Goal: Contribute content: Contribute content

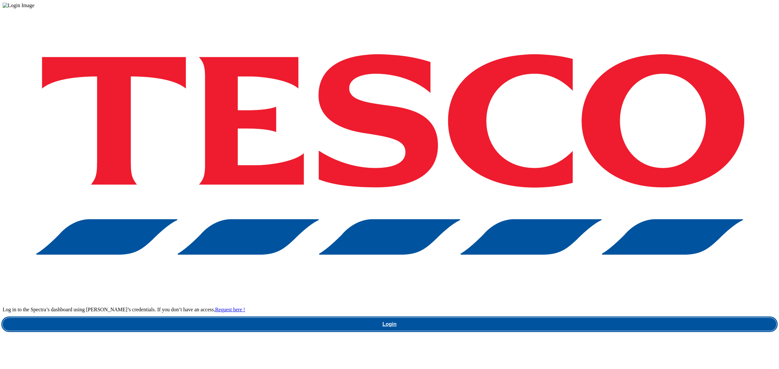
click at [578, 318] on link "Login" at bounding box center [389, 324] width 773 height 13
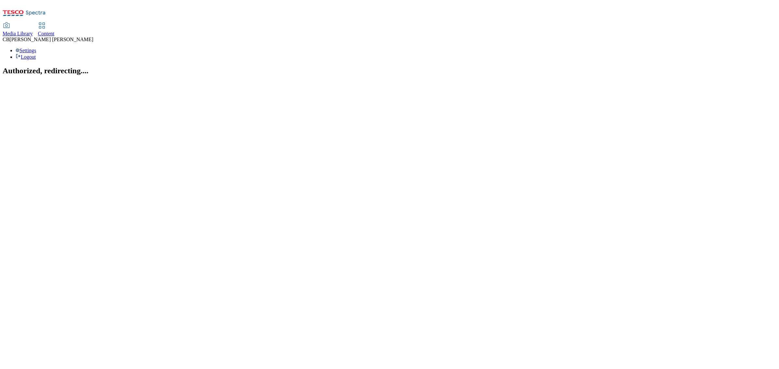
click at [33, 31] on div "Media Library" at bounding box center [18, 34] width 30 height 6
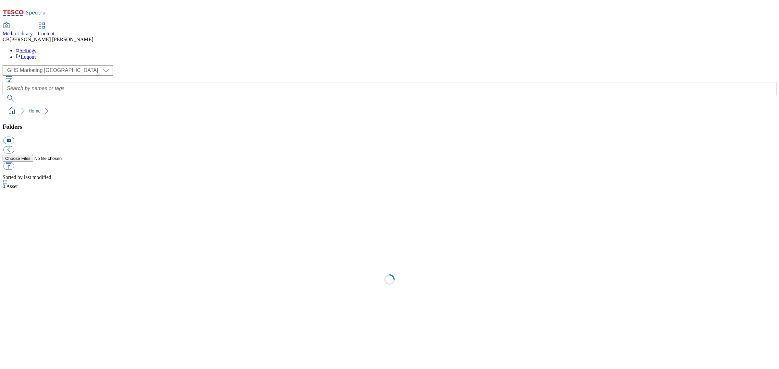
select select "flare-ghs-mktg"
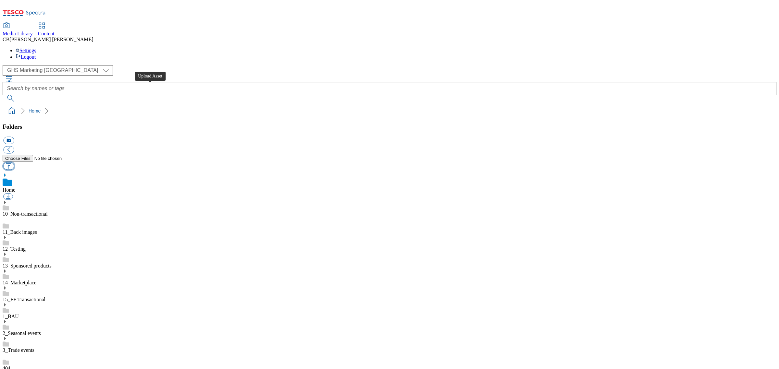
click at [14, 163] on button "button" at bounding box center [8, 166] width 11 height 7
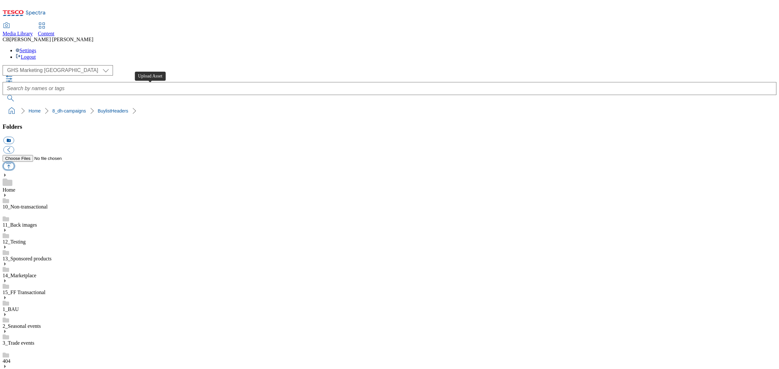
click at [14, 163] on button "button" at bounding box center [8, 166] width 11 height 7
type input "C:\fakepath\1758091330729-ad541485_Lindt_LegoBrand_H_1184x333_V1.jpg"
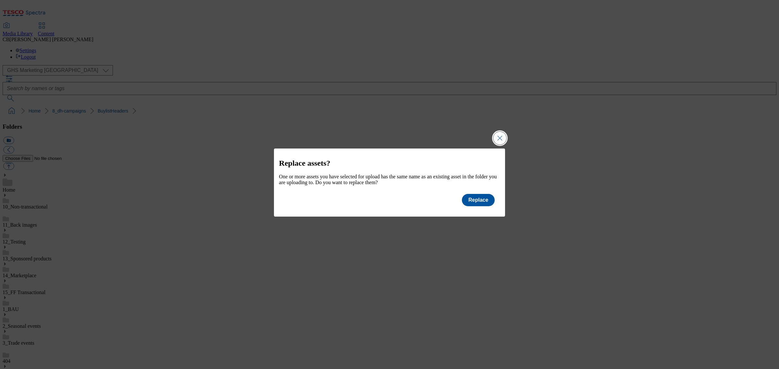
click at [501, 132] on button "Close Modal" at bounding box center [499, 138] width 13 height 13
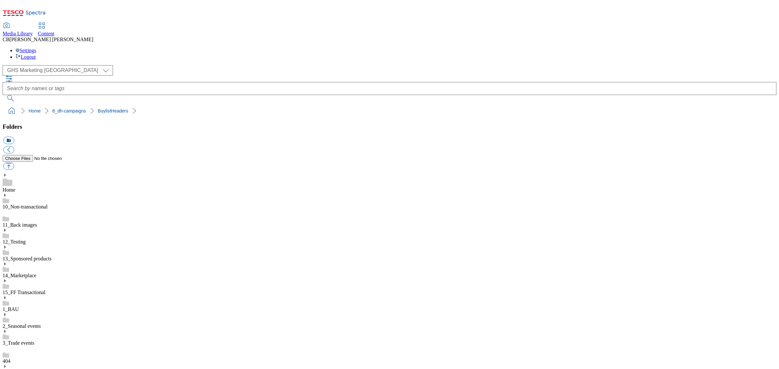
scroll to position [81, 0]
